Goal: Transaction & Acquisition: Purchase product/service

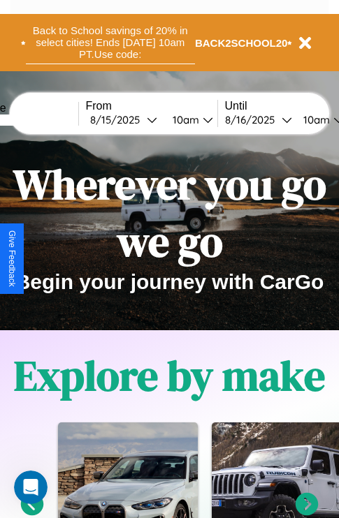
click at [110, 43] on button "Back to School savings of 20% in select cities! Ends 9/1 at 10am PT. Use code:" at bounding box center [110, 42] width 169 height 43
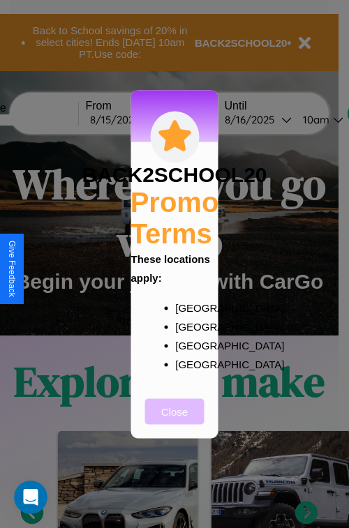
click at [174, 421] on button "Close" at bounding box center [174, 412] width 59 height 26
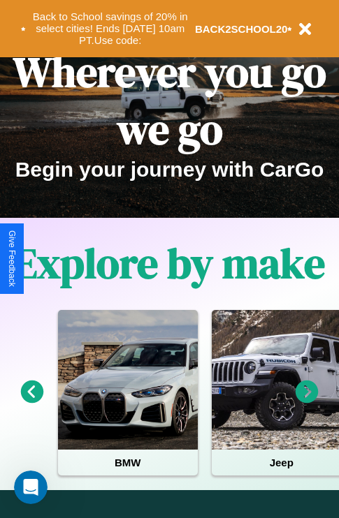
scroll to position [215, 0]
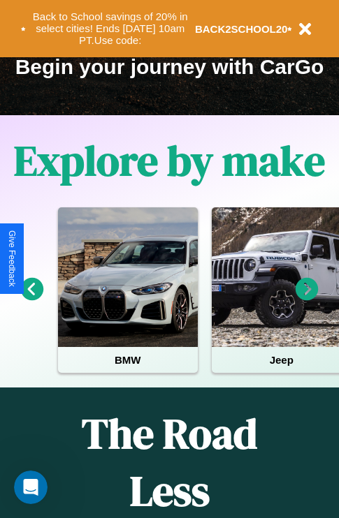
click at [31, 299] on icon at bounding box center [32, 289] width 23 height 23
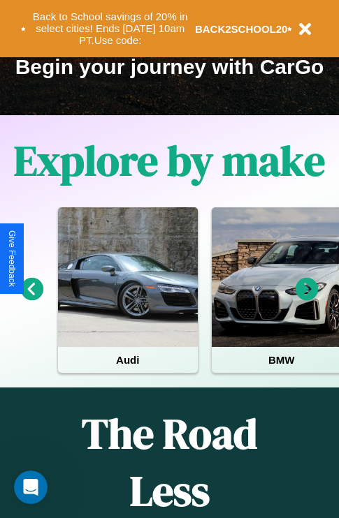
click at [306, 299] on icon at bounding box center [306, 289] width 23 height 23
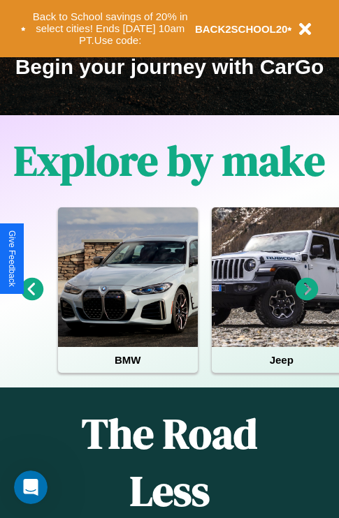
click at [306, 299] on icon at bounding box center [306, 289] width 23 height 23
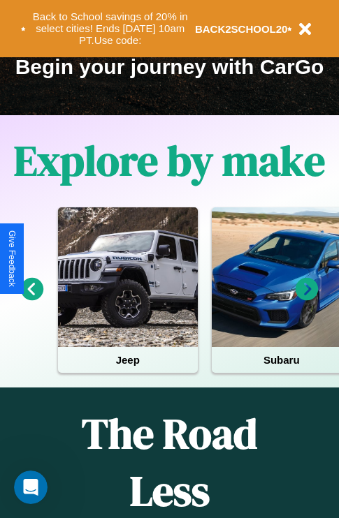
click at [306, 299] on icon at bounding box center [306, 289] width 23 height 23
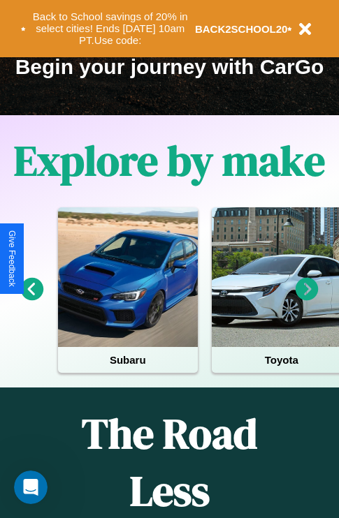
click at [306, 299] on icon at bounding box center [306, 289] width 23 height 23
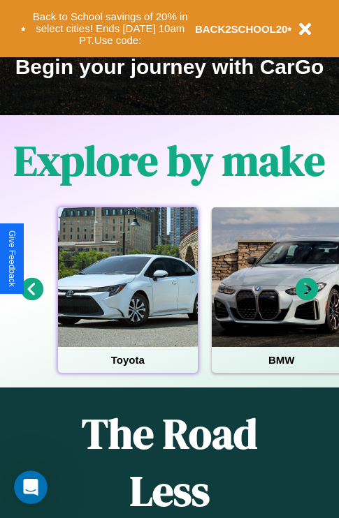
click at [127, 299] on div at bounding box center [128, 277] width 140 height 140
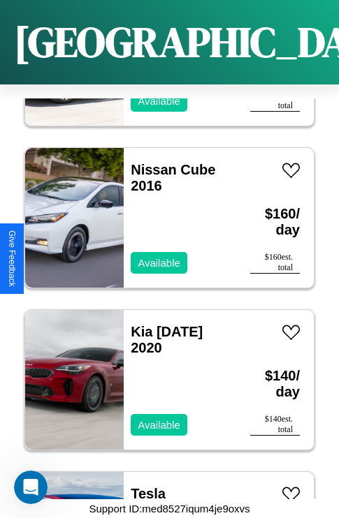
scroll to position [9121, 0]
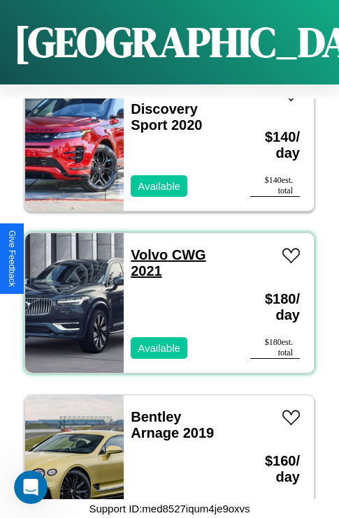
click at [144, 247] on link "Volvo CWG 2021" at bounding box center [168, 262] width 75 height 31
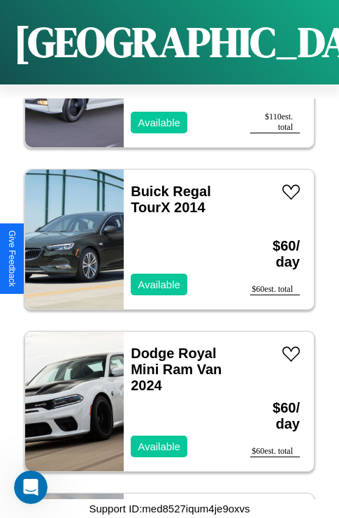
scroll to position [5558, 0]
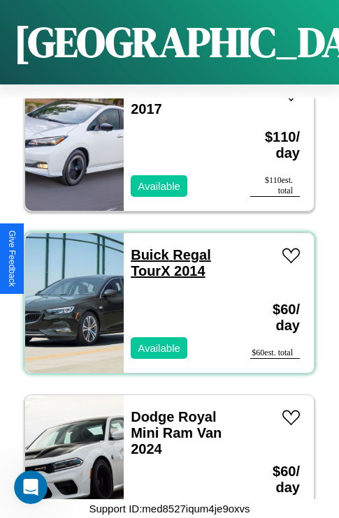
click at [145, 247] on link "Buick Regal TourX 2014" at bounding box center [171, 262] width 80 height 31
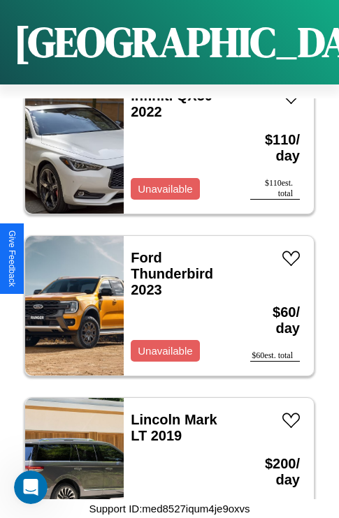
scroll to position [8149, 0]
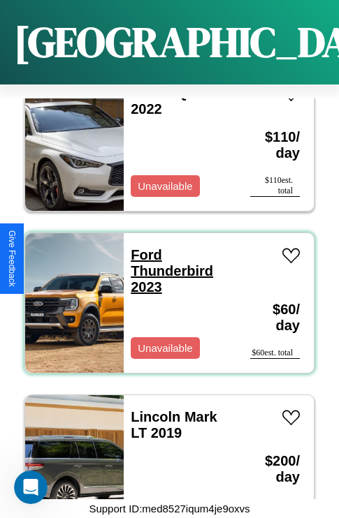
click at [142, 247] on link "Ford Thunderbird 2023" at bounding box center [172, 270] width 82 height 47
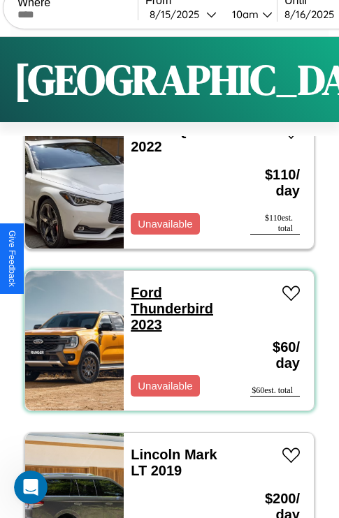
scroll to position [0, 0]
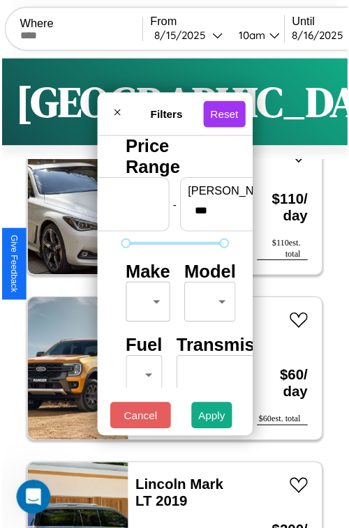
scroll to position [41, 0]
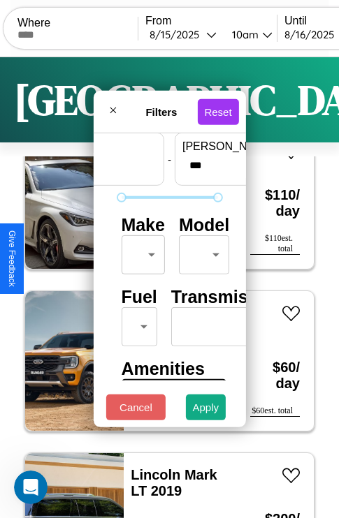
click at [140, 251] on body "CarGo Where From 8 / 15 / 2025 10am Until 8 / 16 / 2025 10am Become a Host Logi…" at bounding box center [169, 288] width 339 height 576
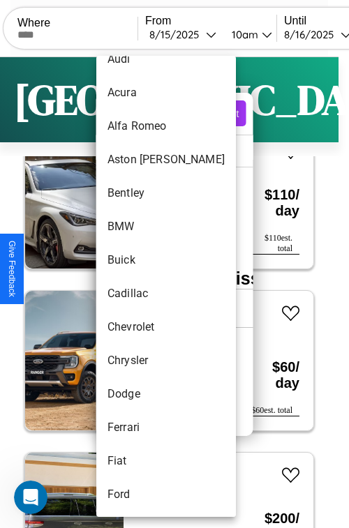
scroll to position [60, 0]
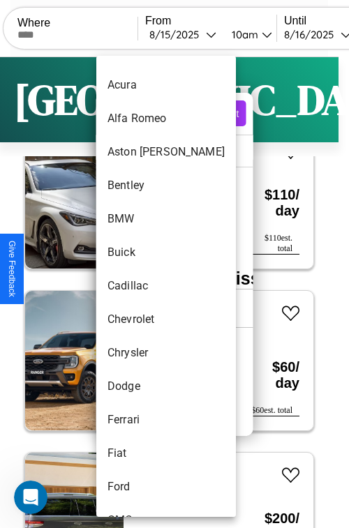
click at [140, 286] on li "Cadillac" at bounding box center [166, 286] width 140 height 34
type input "********"
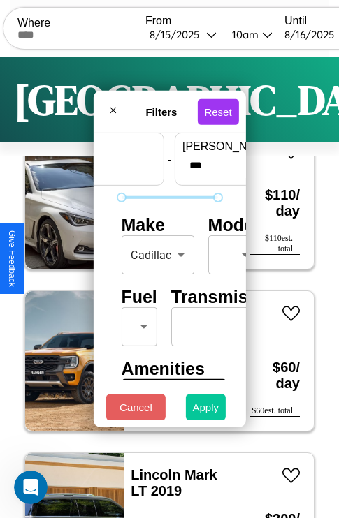
click at [206, 410] on button "Apply" at bounding box center [206, 407] width 40 height 26
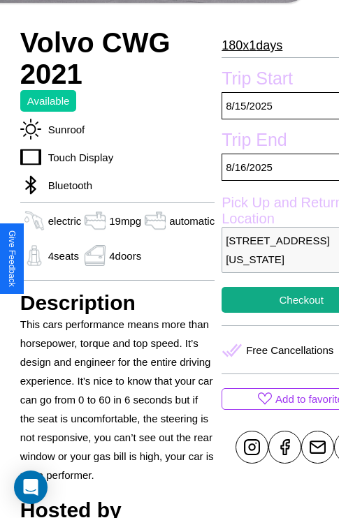
scroll to position [453, 53]
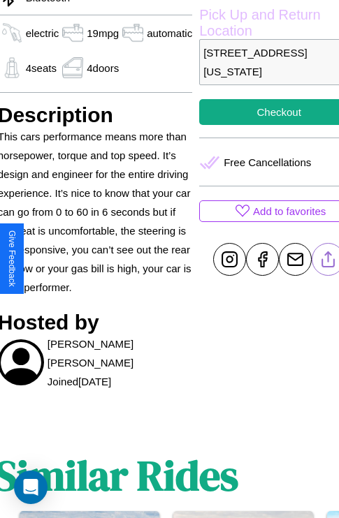
click at [328, 259] on line at bounding box center [328, 257] width 0 height 10
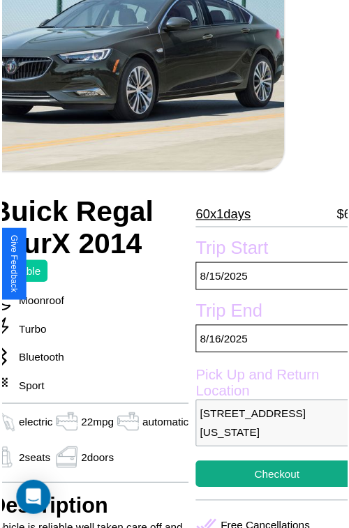
scroll to position [153, 67]
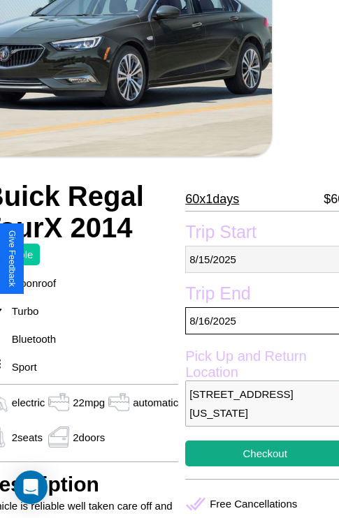
click at [258, 259] on p "8 / 15 / 2025" at bounding box center [264, 259] width 159 height 27
select select "*"
select select "****"
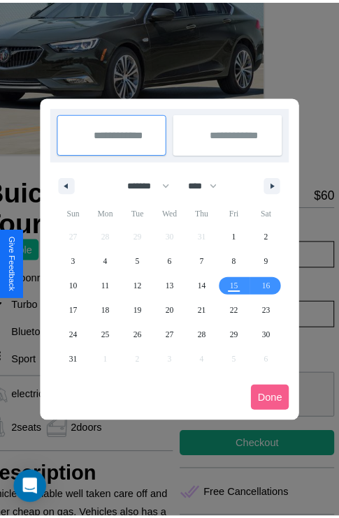
scroll to position [0, 67]
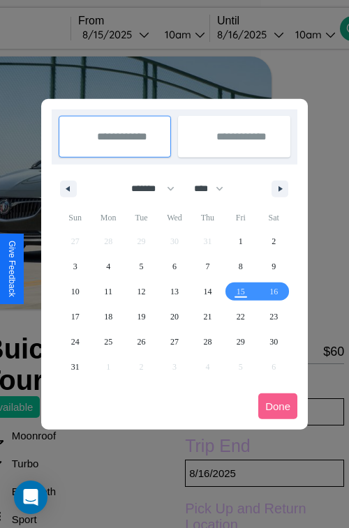
click at [135, 34] on div at bounding box center [174, 264] width 349 height 528
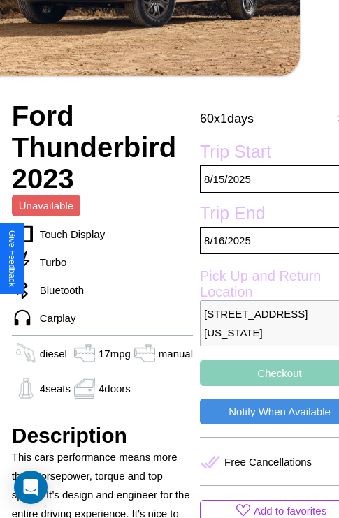
scroll to position [297, 50]
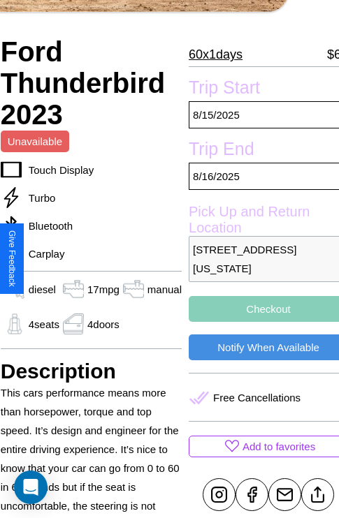
click at [258, 258] on p "9073 Jefferson Street Dallas Texas 82564 United States" at bounding box center [267, 259] width 159 height 46
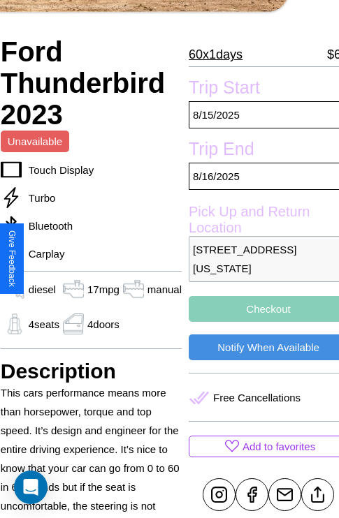
click at [258, 258] on p "9073 Jefferson Street Dallas Texas 82564 United States" at bounding box center [267, 259] width 159 height 46
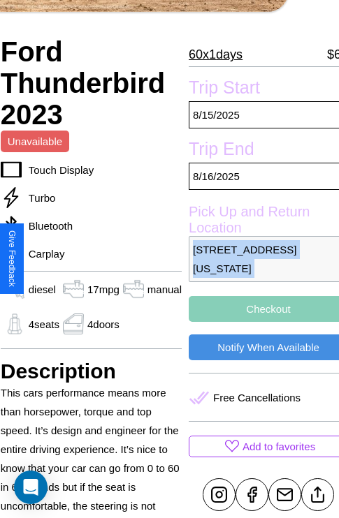
click at [258, 258] on p "9073 Jefferson Street Dallas Texas 82564 United States" at bounding box center [267, 259] width 159 height 46
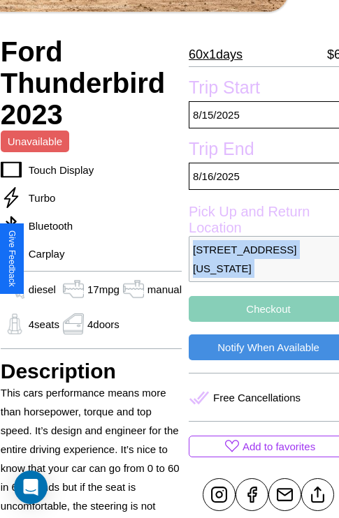
click at [258, 258] on p "9073 Jefferson Street Dallas Texas 82564 United States" at bounding box center [267, 259] width 159 height 46
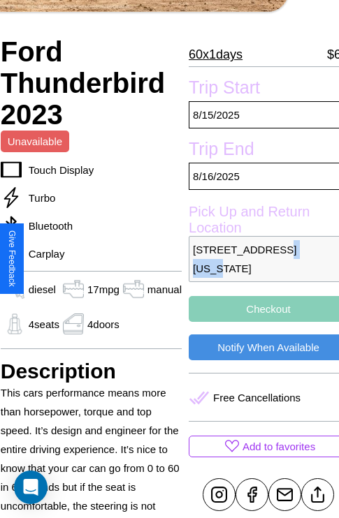
click at [258, 258] on p "9073 Jefferson Street Dallas Texas 82564 United States" at bounding box center [267, 259] width 159 height 46
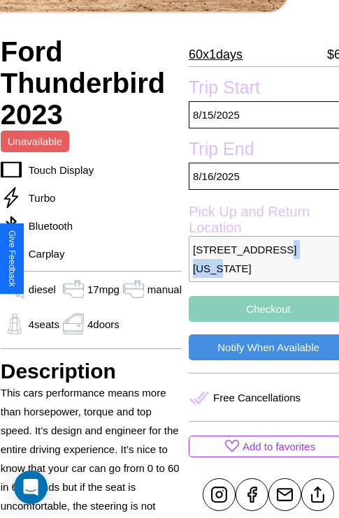
click at [258, 258] on p "9073 Jefferson Street Dallas Texas 82564 United States" at bounding box center [267, 259] width 159 height 46
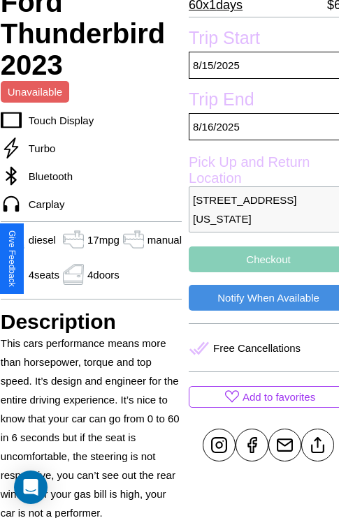
click at [258, 259] on button "Checkout" at bounding box center [267, 259] width 159 height 26
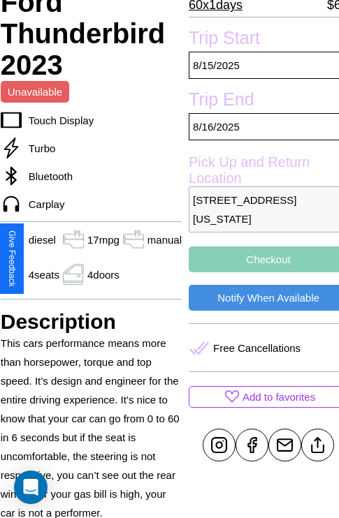
click at [258, 259] on button "Checkout" at bounding box center [267, 259] width 159 height 26
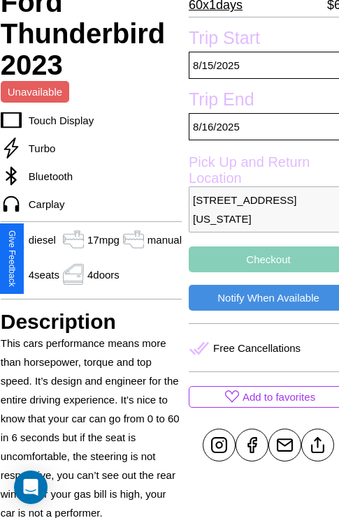
click at [258, 259] on button "Checkout" at bounding box center [267, 259] width 159 height 26
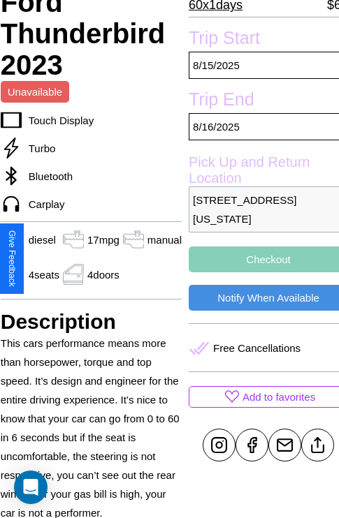
click at [258, 259] on button "Checkout" at bounding box center [267, 259] width 159 height 26
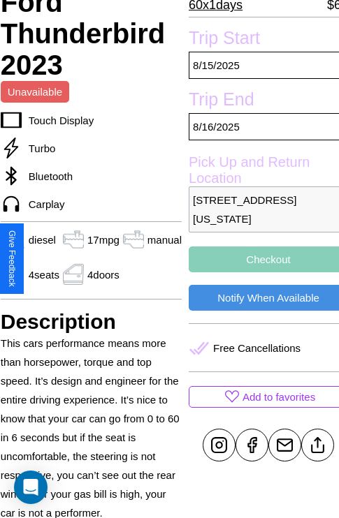
click at [258, 259] on button "Checkout" at bounding box center [267, 259] width 159 height 26
